Goal: Transaction & Acquisition: Purchase product/service

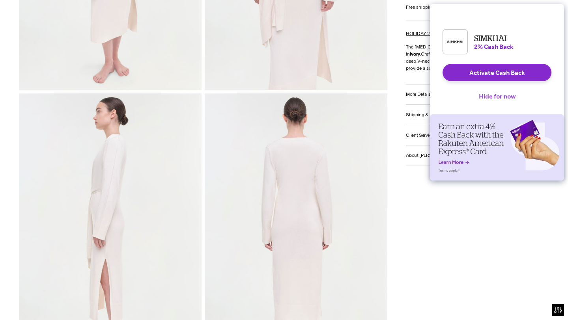
click at [487, 99] on button "Hide for now" at bounding box center [496, 96] width 49 height 17
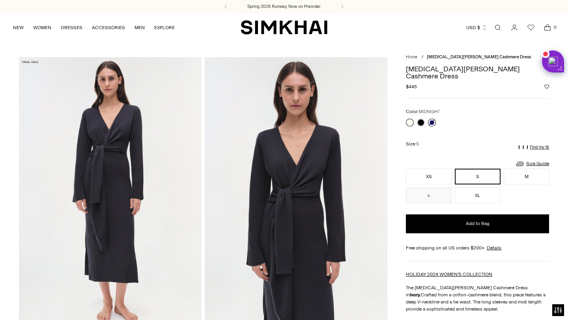
click at [433, 119] on link at bounding box center [432, 123] width 8 height 8
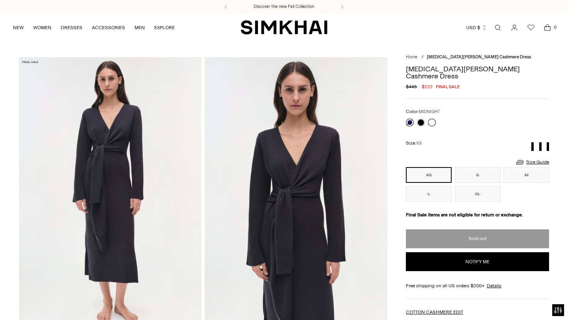
click at [432, 119] on link at bounding box center [432, 123] width 8 height 8
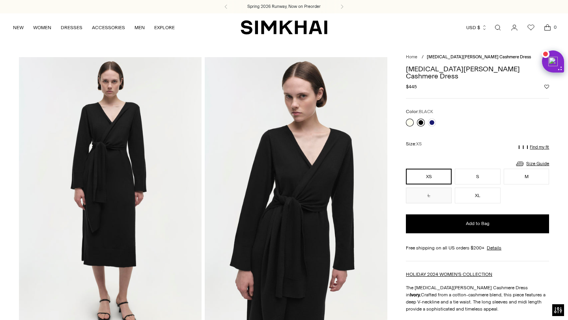
click at [422, 119] on link at bounding box center [421, 123] width 8 height 8
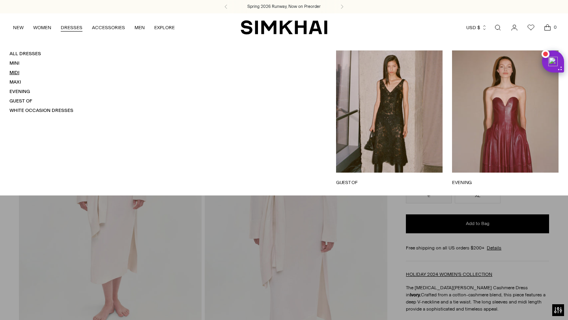
click at [16, 70] on link "Midi" at bounding box center [14, 73] width 10 height 6
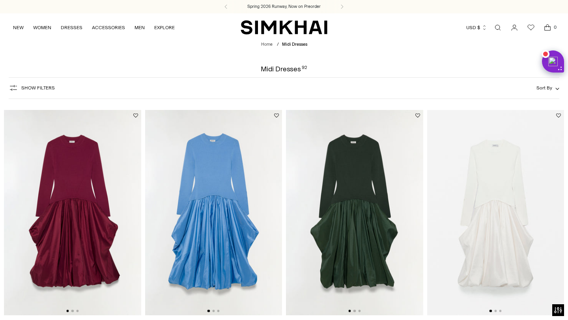
scroll to position [771, 0]
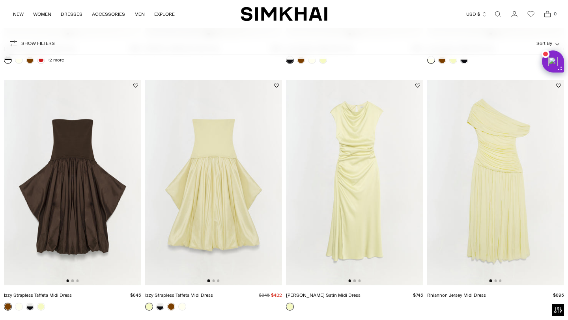
click at [356, 282] on div at bounding box center [354, 280] width 12 height 2
click at [355, 280] on button "Go to slide 2" at bounding box center [354, 280] width 2 height 2
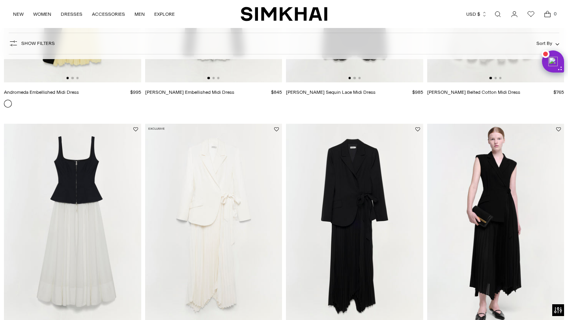
scroll to position [1273, 0]
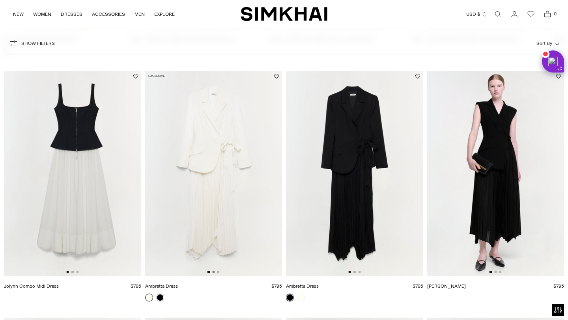
click at [212, 272] on button "Go to slide 2" at bounding box center [213, 272] width 2 height 2
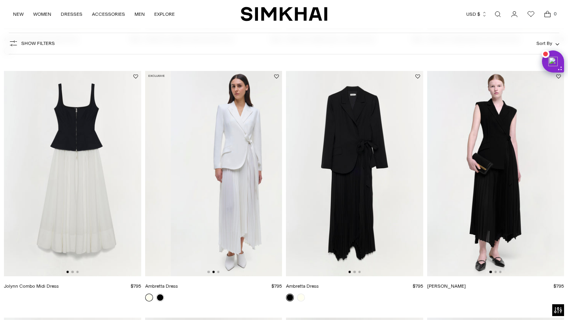
scroll to position [0, 137]
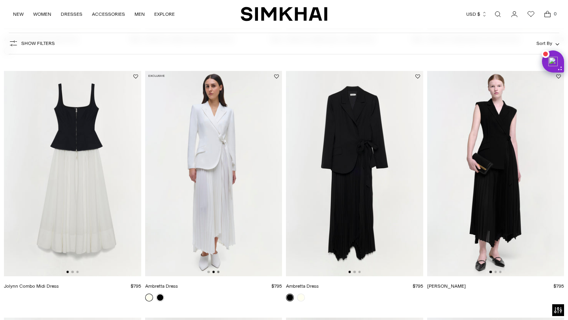
click at [218, 273] on button "Go to slide 3" at bounding box center [218, 272] width 2 height 2
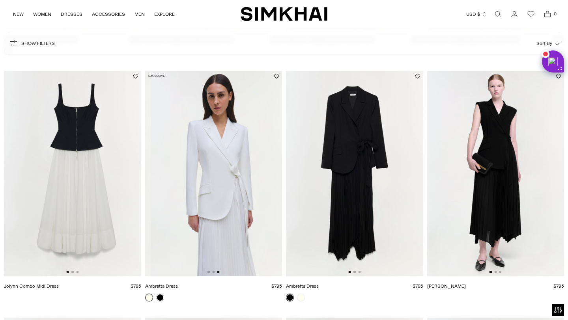
scroll to position [0, 274]
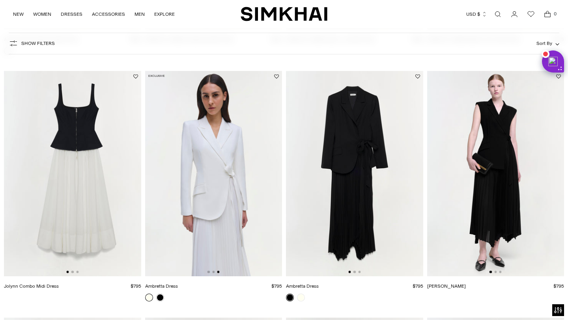
click at [214, 272] on div at bounding box center [213, 272] width 12 height 2
click at [213, 272] on button "Go to slide 2" at bounding box center [213, 272] width 2 height 2
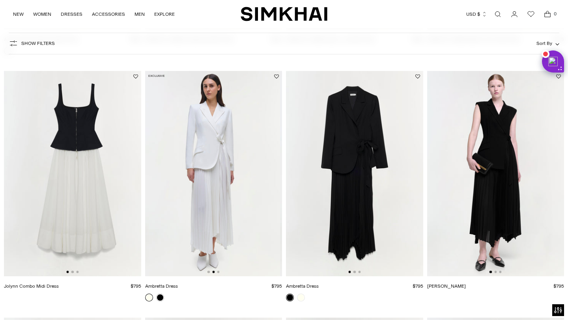
scroll to position [0, 137]
click at [158, 298] on link at bounding box center [160, 298] width 8 height 8
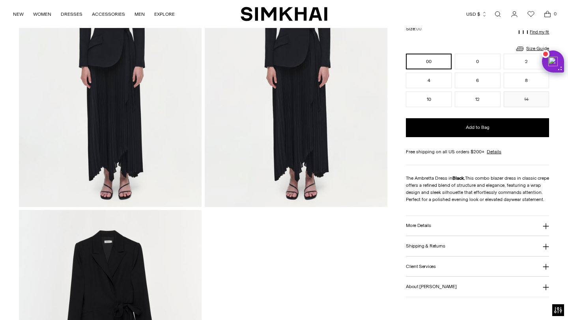
scroll to position [687, 0]
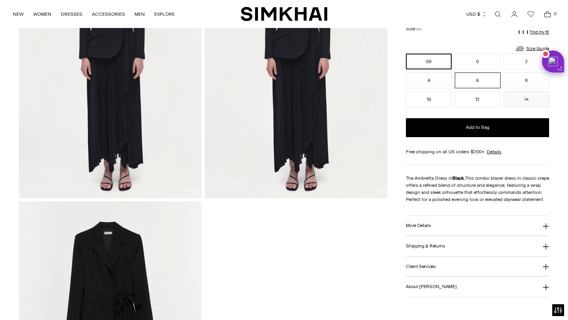
click at [476, 78] on button "6" at bounding box center [477, 81] width 46 height 16
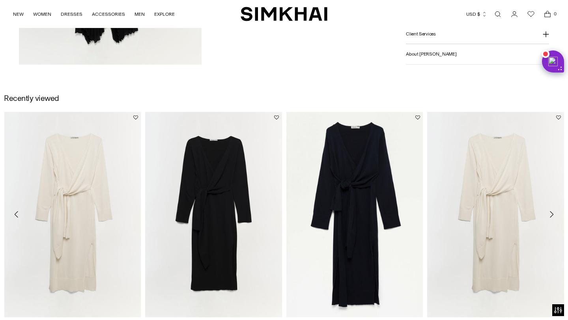
scroll to position [1102, 0]
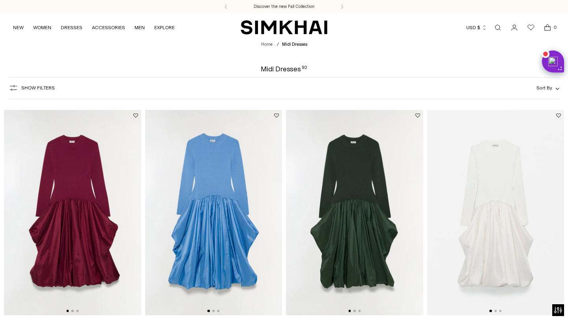
click at [551, 86] on span "Sort By" at bounding box center [544, 88] width 16 height 6
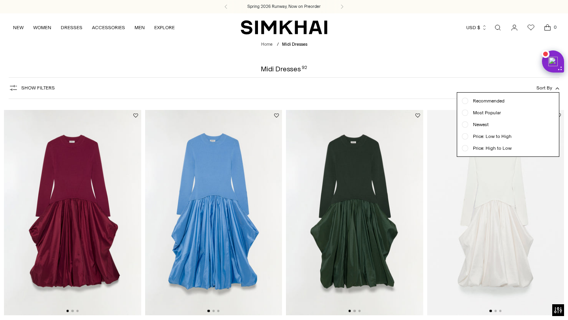
scroll to position [1422, 0]
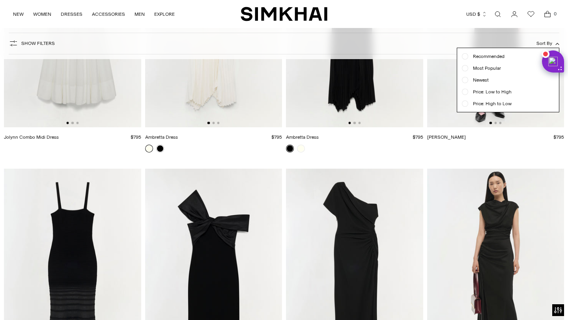
click at [464, 91] on div at bounding box center [464, 91] width 3 height 3
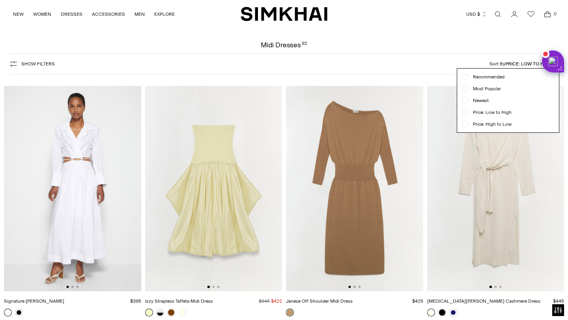
scroll to position [26, 0]
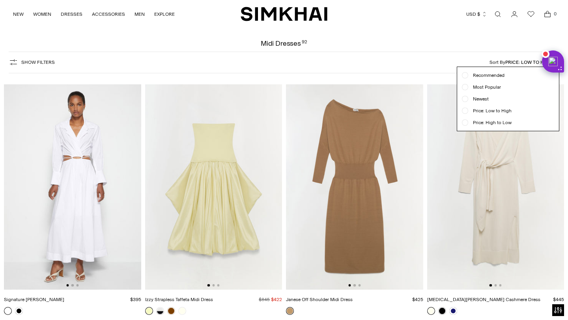
click at [355, 286] on div at bounding box center [284, 160] width 568 height 320
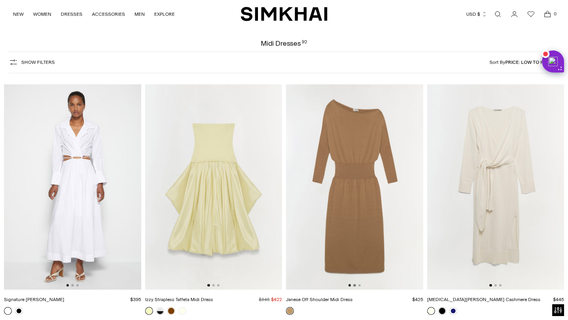
click at [355, 285] on button "Go to slide 2" at bounding box center [354, 285] width 2 height 2
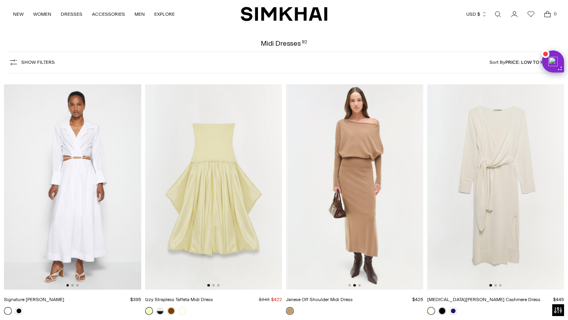
scroll to position [0, 137]
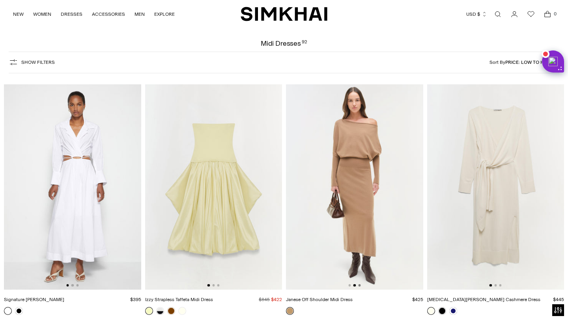
click at [359, 285] on button "Go to slide 3" at bounding box center [359, 285] width 2 height 2
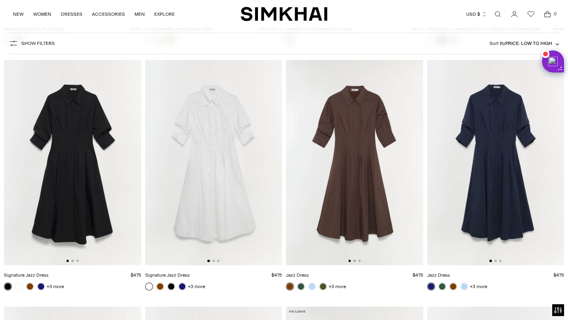
scroll to position [298, 0]
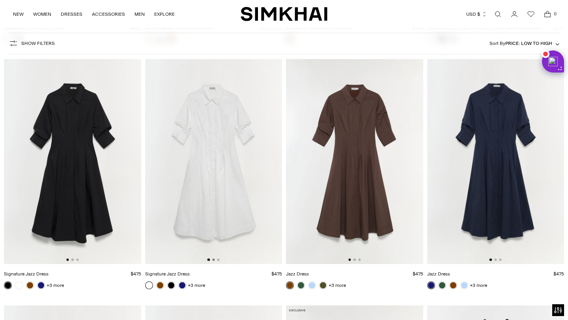
click at [214, 259] on button "Go to slide 2" at bounding box center [213, 260] width 2 height 2
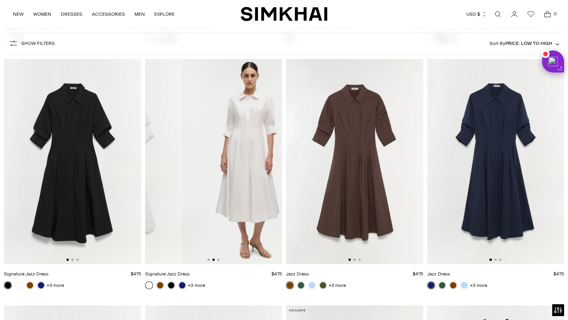
scroll to position [0, 137]
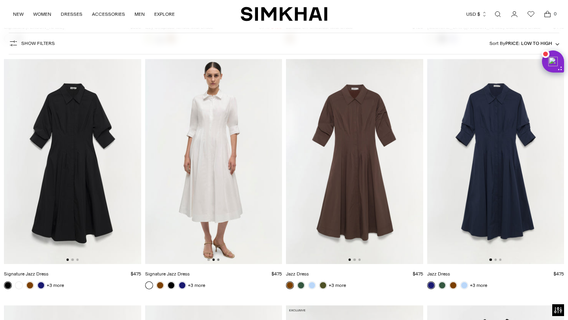
click at [217, 259] on button "Go to slide 3" at bounding box center [218, 260] width 2 height 2
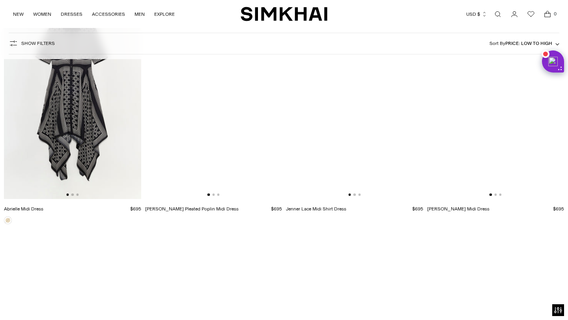
scroll to position [2093, 0]
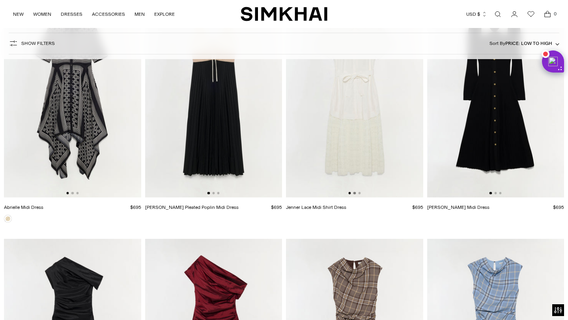
click at [355, 192] on button "Go to slide 2" at bounding box center [354, 193] width 2 height 2
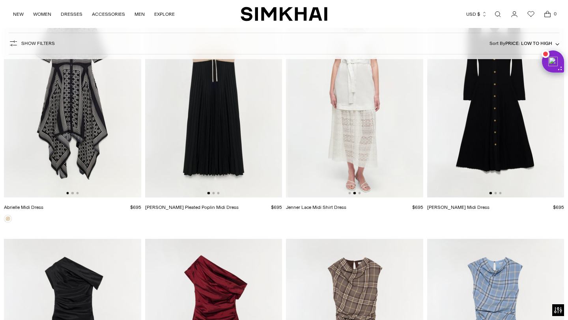
scroll to position [0, 137]
click at [360, 194] on button "Go to slide 3" at bounding box center [359, 193] width 2 height 2
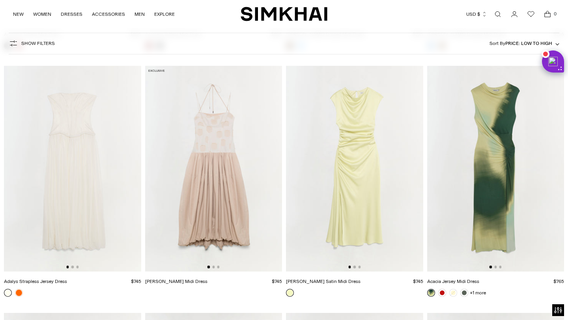
scroll to position [2559, 0]
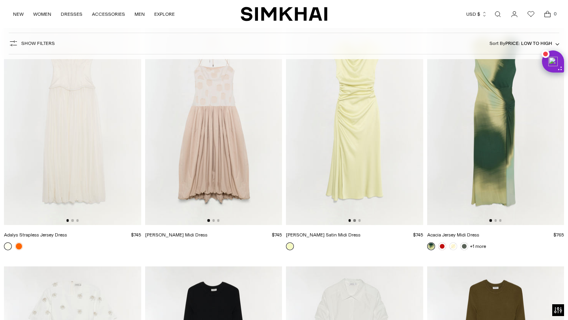
click at [354, 221] on button "Go to slide 2" at bounding box center [354, 220] width 2 height 2
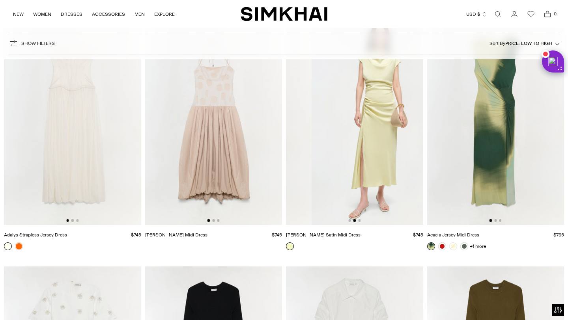
scroll to position [0, 137]
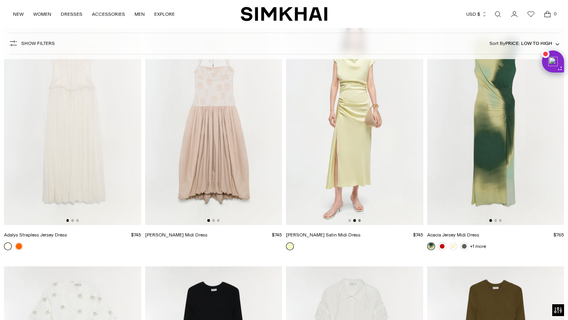
click at [359, 221] on button "Go to slide 3" at bounding box center [359, 220] width 2 height 2
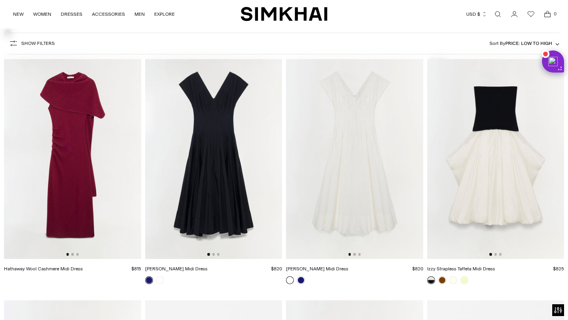
scroll to position [3552, 0]
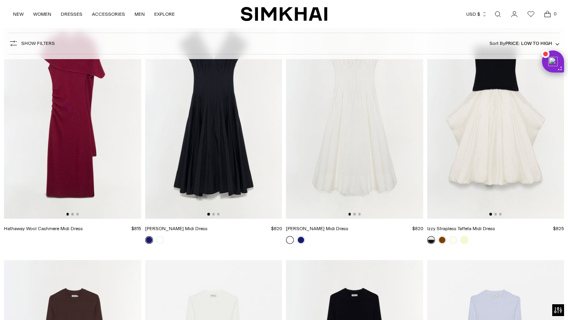
click at [73, 177] on img at bounding box center [72, 115] width 137 height 205
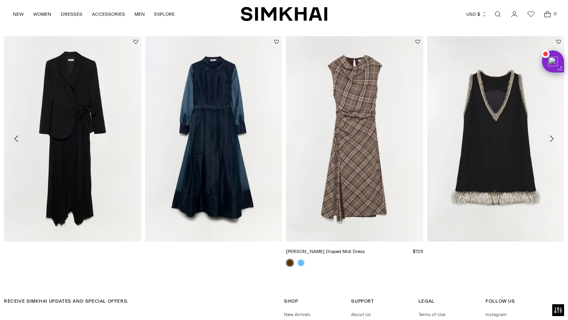
scroll to position [1221, 0]
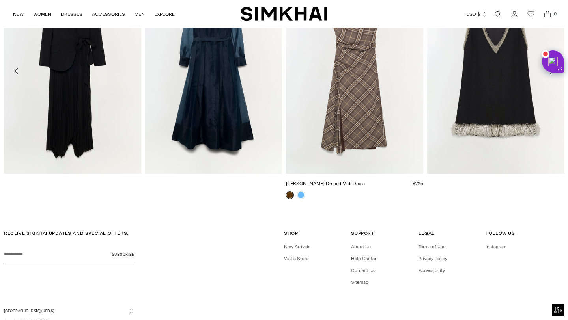
click at [300, 186] on link "[PERSON_NAME] Draped Midi Dress" at bounding box center [325, 184] width 79 height 6
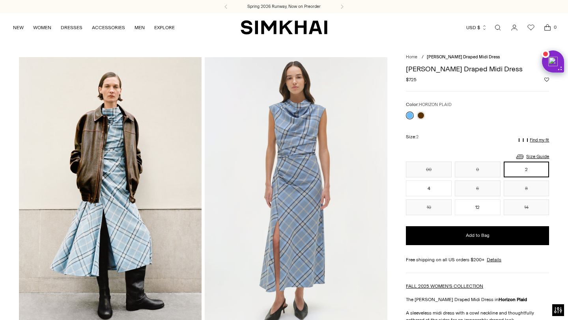
click at [409, 116] on link at bounding box center [410, 116] width 8 height 8
